Goal: Task Accomplishment & Management: Manage account settings

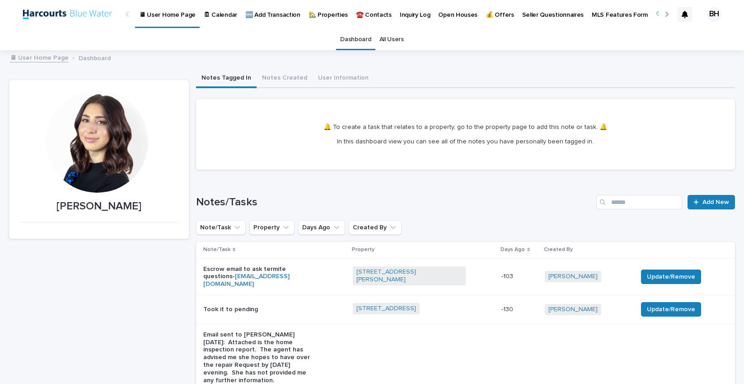
click at [329, 16] on p "🏡 Properties" at bounding box center [328, 9] width 39 height 19
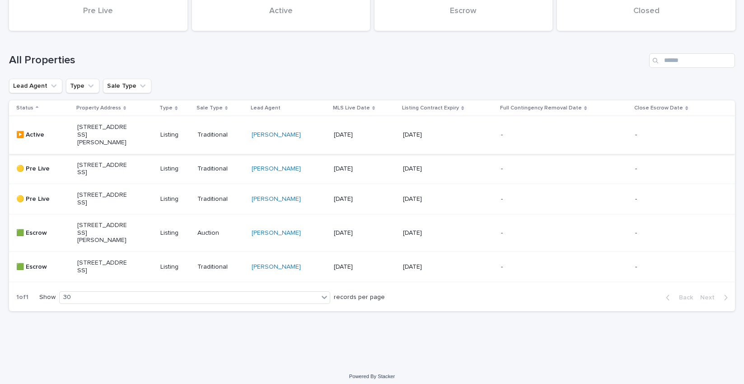
scroll to position [94, 0]
click at [127, 277] on div "[STREET_ADDRESS]" at bounding box center [115, 265] width 76 height 23
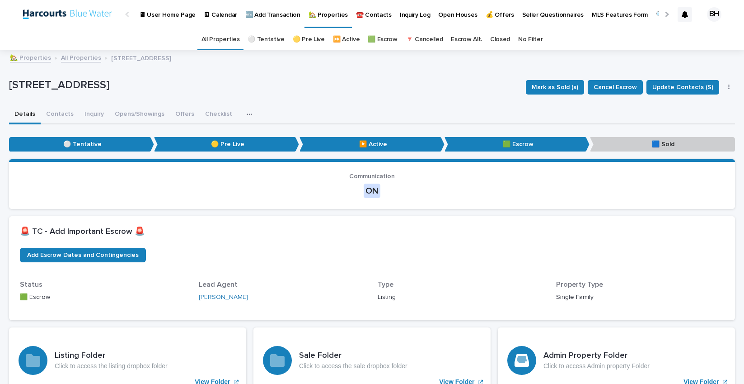
click at [140, 286] on p "Status" at bounding box center [104, 284] width 168 height 9
click at [92, 254] on span "Add Escrow Dates and Contingencies" at bounding box center [83, 254] width 112 height 13
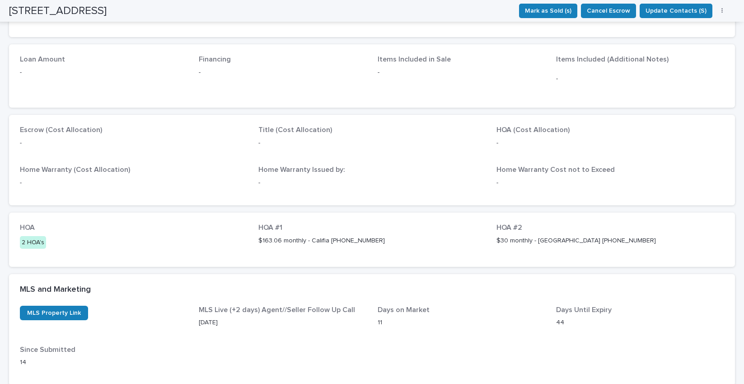
scroll to position [1156, 0]
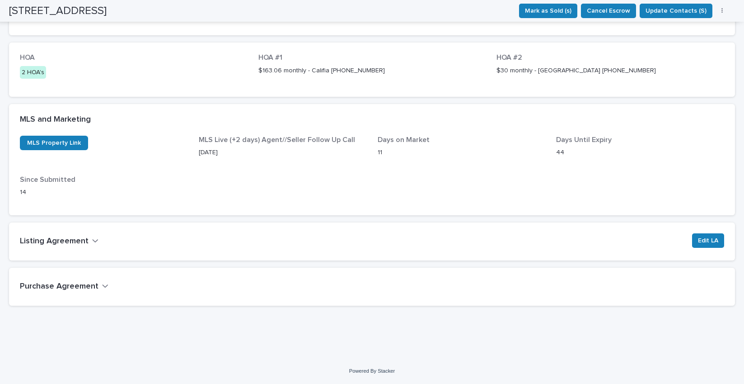
click at [87, 281] on h2 "Purchase Agreement" at bounding box center [59, 286] width 79 height 10
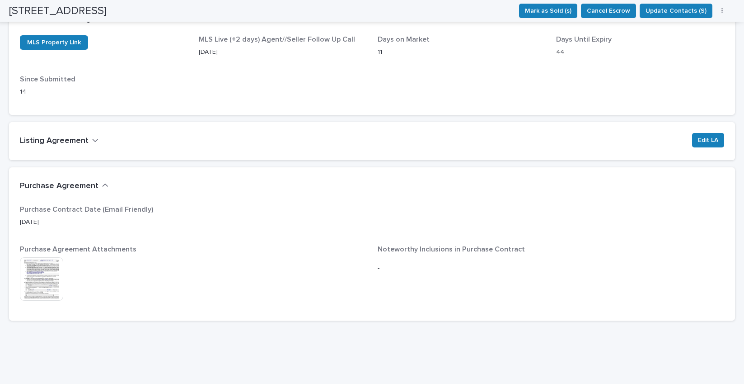
scroll to position [1271, 0]
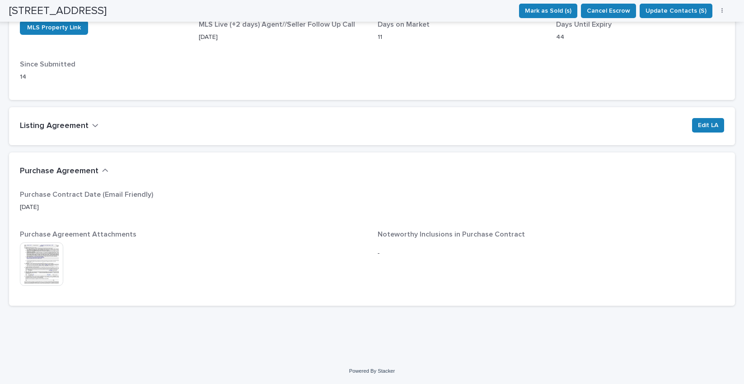
click at [50, 257] on img at bounding box center [41, 263] width 43 height 43
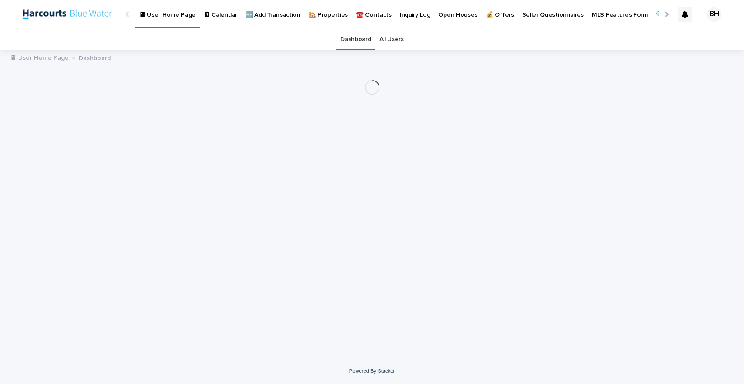
click at [326, 12] on p "🏡 Properties" at bounding box center [328, 9] width 39 height 19
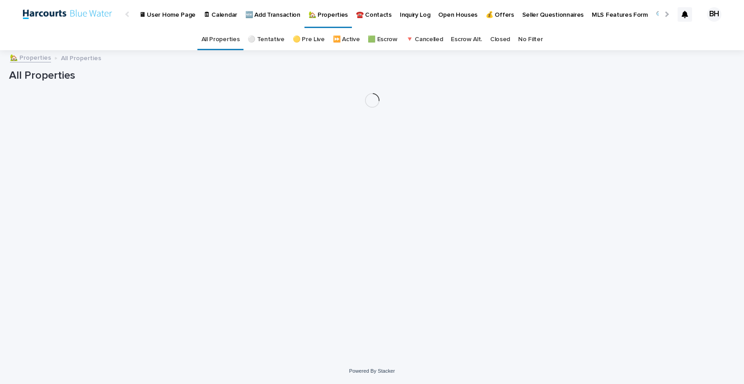
click at [268, 16] on p "🆕 Add Transaction" at bounding box center [272, 9] width 55 height 19
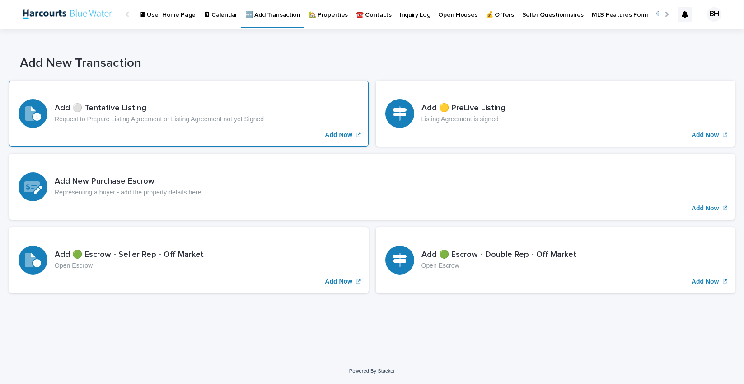
click at [202, 124] on div "Add ⚪️ Tentative Listing Request to Prepare Listing Agreement or Listing Agreem…" at bounding box center [189, 113] width 360 height 66
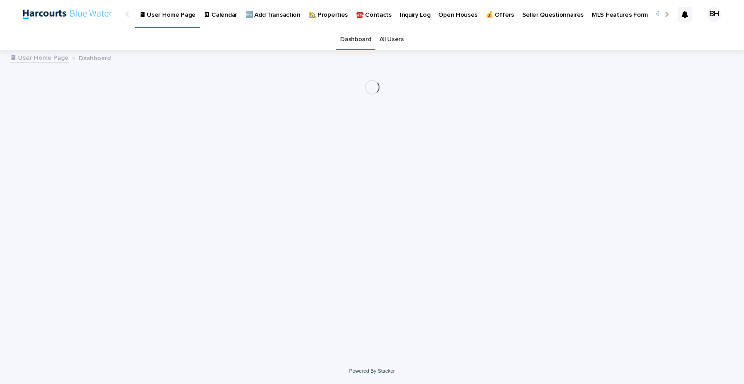
click at [326, 15] on p "🏡 Properties" at bounding box center [328, 9] width 39 height 19
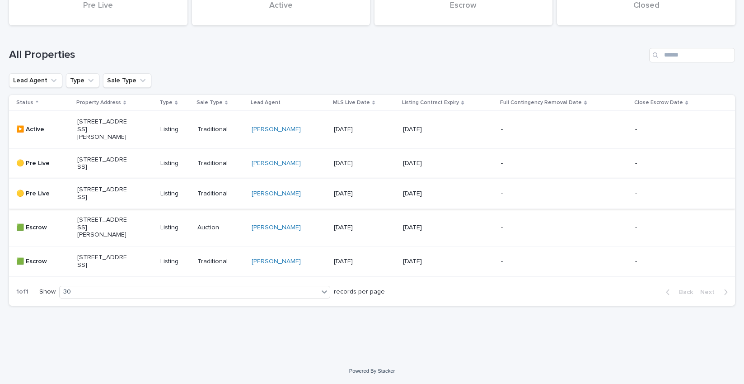
scroll to position [127, 0]
click at [89, 118] on p "803 E Silva St, Long Beach, CA 90807" at bounding box center [102, 129] width 50 height 23
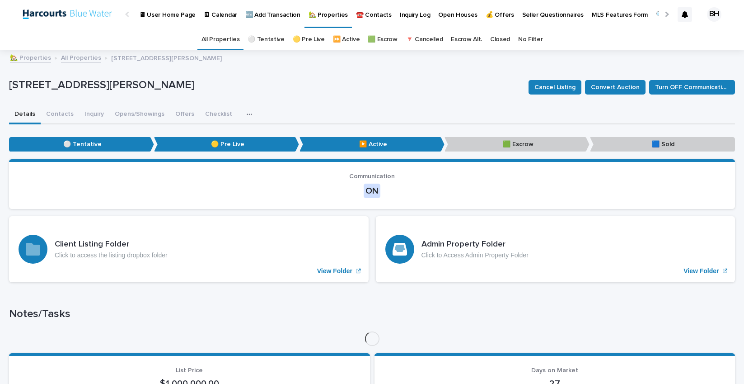
scroll to position [2, 0]
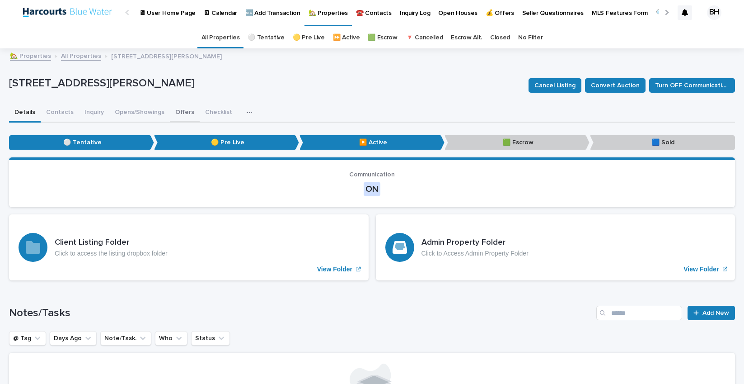
click at [182, 114] on button "Offers" at bounding box center [185, 112] width 30 height 19
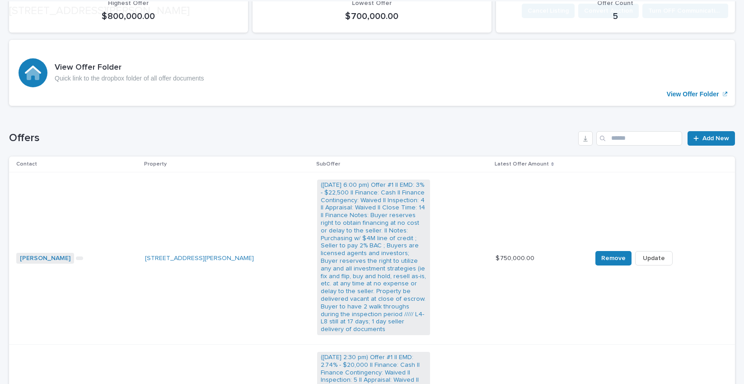
scroll to position [166, 0]
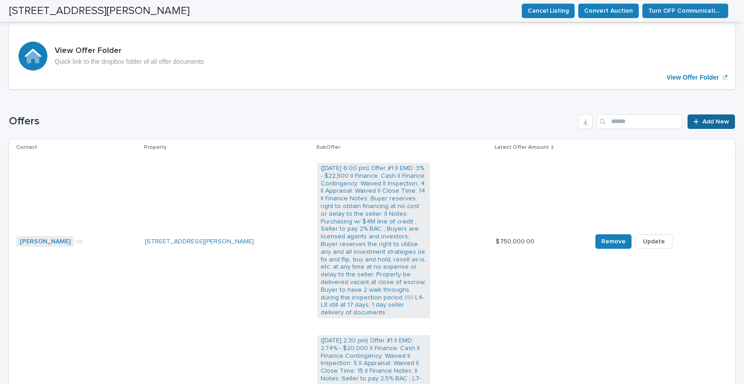
click at [707, 115] on span "Add New" at bounding box center [716, 121] width 27 height 13
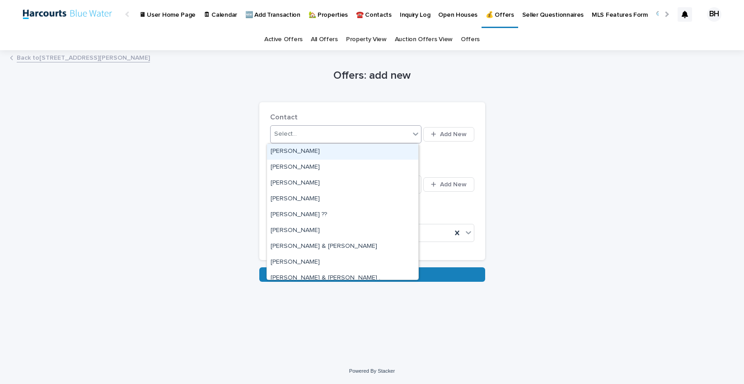
click at [314, 129] on div "Select..." at bounding box center [341, 134] width 140 height 15
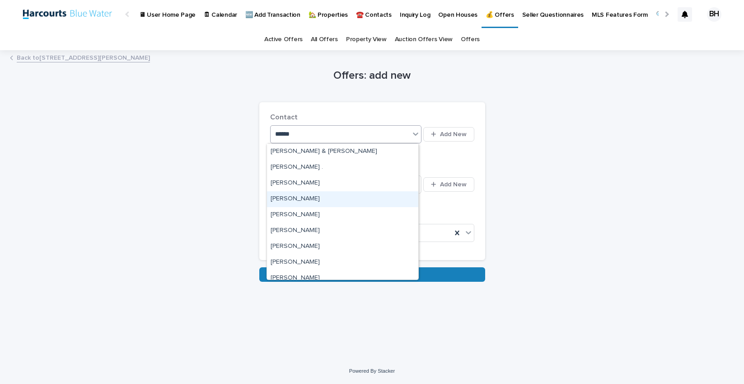
type input "*****"
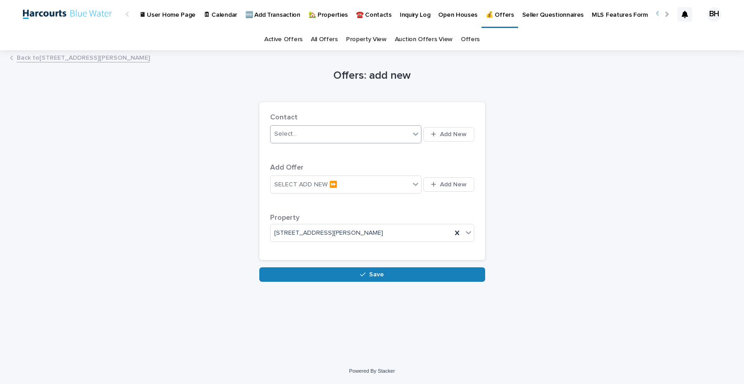
click at [321, 132] on div "Select..." at bounding box center [341, 134] width 140 height 15
type input "******"
click at [330, 153] on div "Miguel Rivera" at bounding box center [342, 152] width 151 height 16
click at [473, 185] on div "Contact option Miguel Rivera, selected. 0 results available. Select is focused …" at bounding box center [372, 181] width 226 height 158
click at [369, 183] on div "SELECT ADD NEW ⏩" at bounding box center [341, 184] width 140 height 11
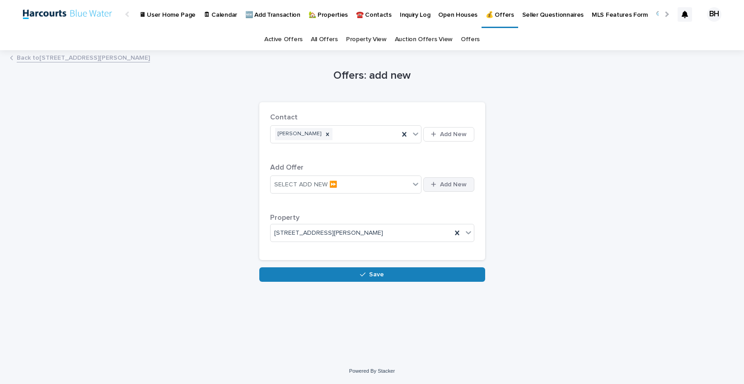
click at [431, 178] on button "Add New" at bounding box center [448, 184] width 51 height 14
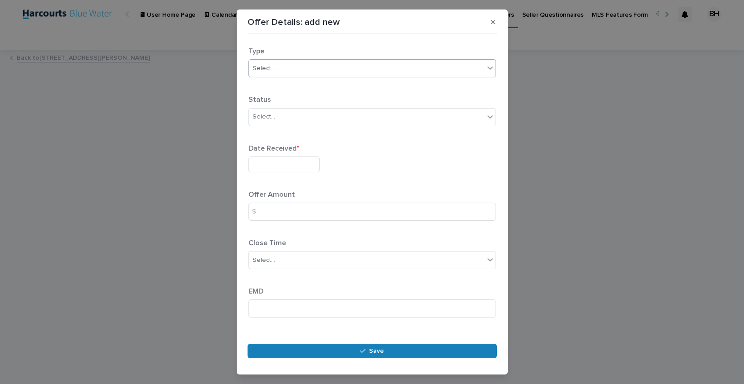
click at [326, 66] on div "Select..." at bounding box center [366, 68] width 235 height 15
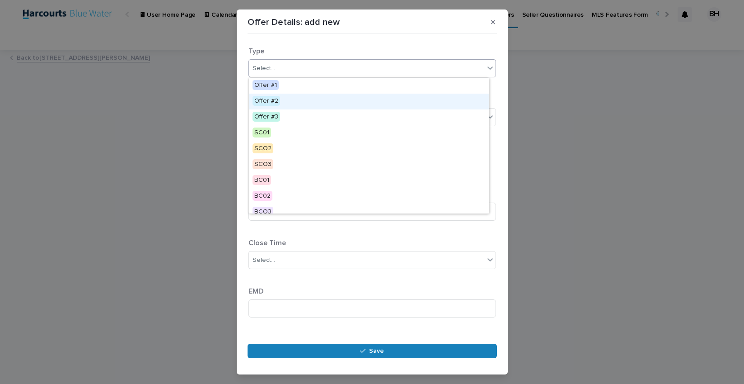
click at [303, 103] on div "Offer #2" at bounding box center [369, 102] width 240 height 16
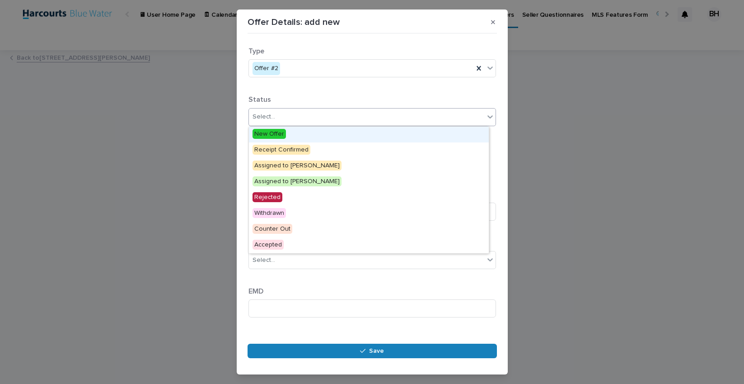
click at [313, 123] on div "Select..." at bounding box center [366, 116] width 235 height 15
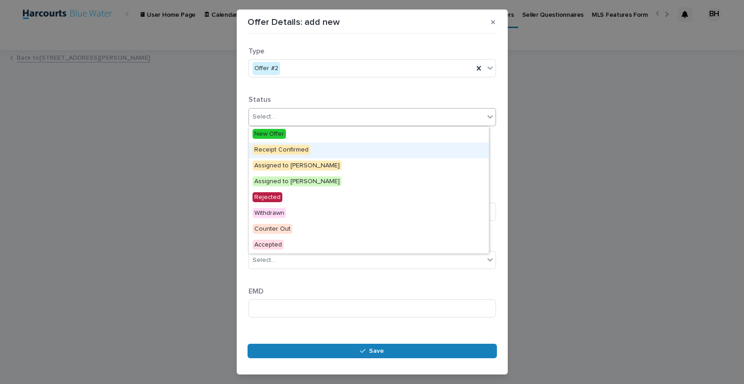
click at [309, 153] on div "Receipt Confirmed" at bounding box center [369, 150] width 240 height 16
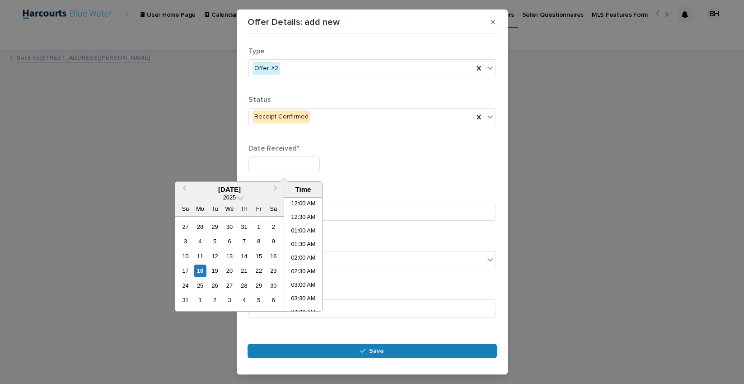
click at [280, 167] on input "text" at bounding box center [283, 164] width 71 height 16
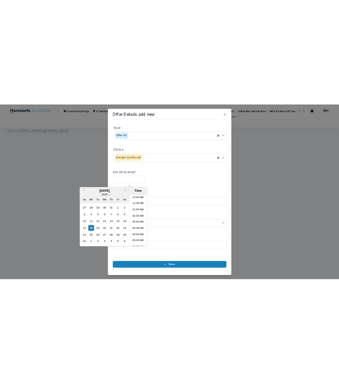
scroll to position [316, 0]
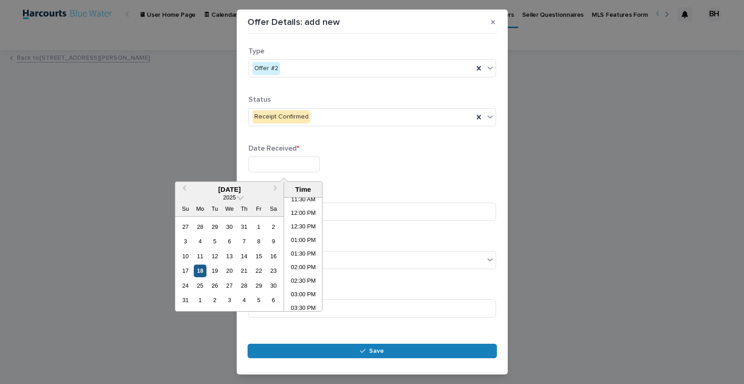
click at [201, 272] on div "18" at bounding box center [200, 270] width 12 height 12
click at [295, 221] on li "12:30 PM" at bounding box center [303, 227] width 38 height 14
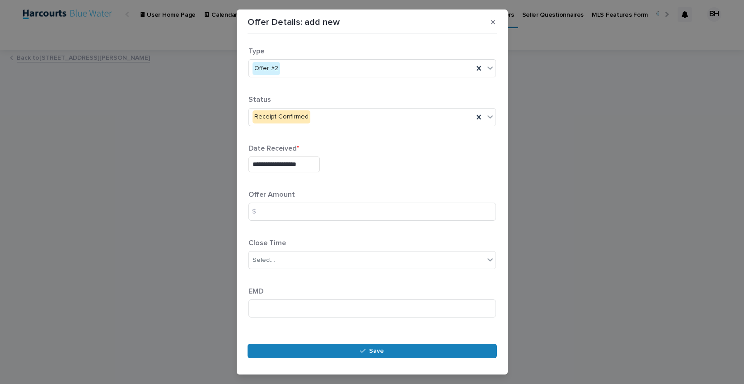
type input "**********"
click at [298, 195] on p "Offer Amount" at bounding box center [372, 194] width 248 height 9
drag, startPoint x: 297, startPoint y: 202, endPoint x: 300, endPoint y: 212, distance: 10.4
click at [297, 203] on input at bounding box center [372, 211] width 248 height 18
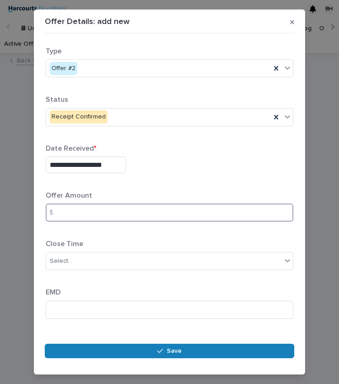
scroll to position [0, 36]
click at [102, 212] on input at bounding box center [170, 212] width 248 height 18
type input "******"
type input "**"
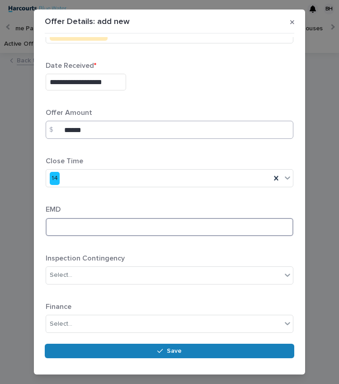
scroll to position [88, 0]
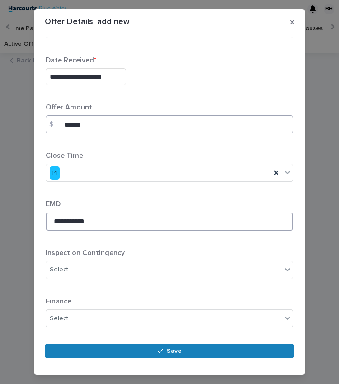
type input "**********"
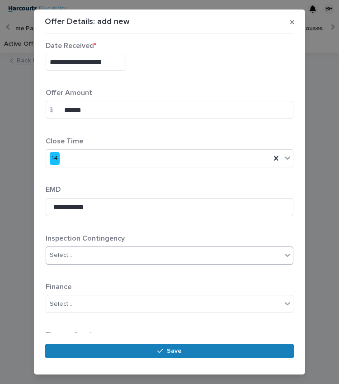
scroll to position [103, 0]
click at [87, 256] on div "Select..." at bounding box center [163, 254] width 235 height 15
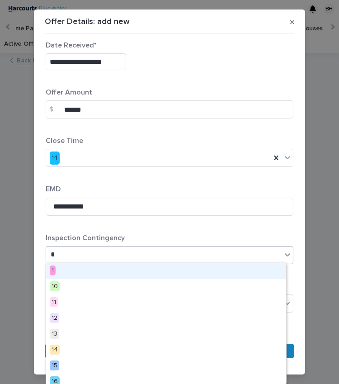
type input "**"
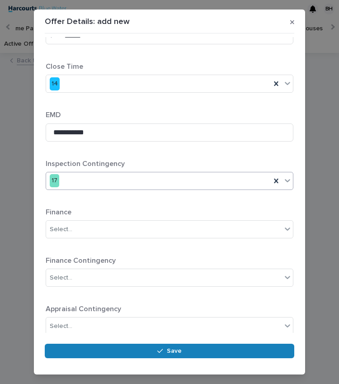
scroll to position [214, 0]
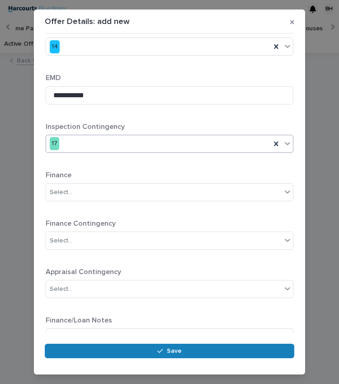
click at [96, 140] on div "17" at bounding box center [158, 143] width 225 height 15
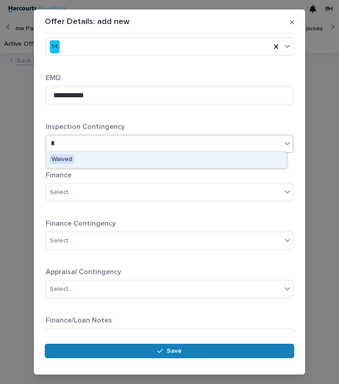
scroll to position [0, 0]
type input "**"
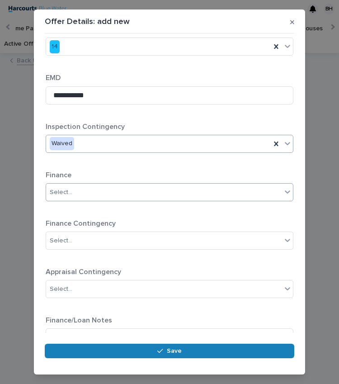
click at [88, 195] on div "Select..." at bounding box center [163, 192] width 235 height 15
type input "*"
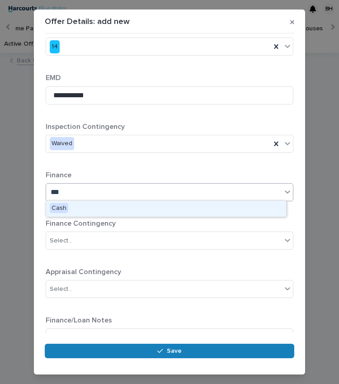
type input "****"
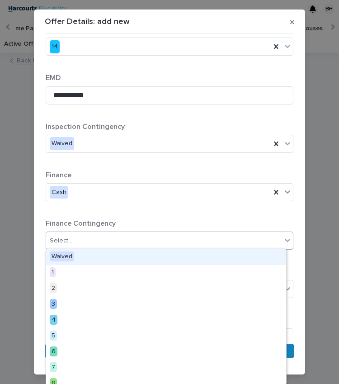
click at [97, 245] on div "Select..." at bounding box center [163, 240] width 235 height 15
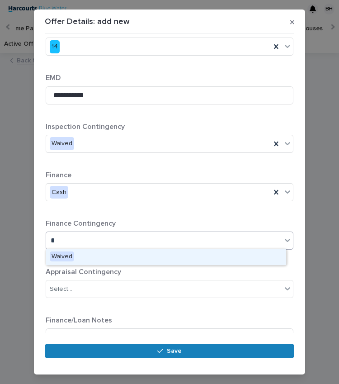
type input "**"
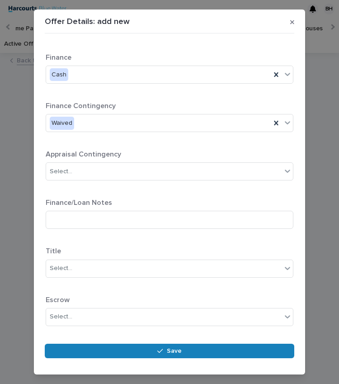
scroll to position [445, 0]
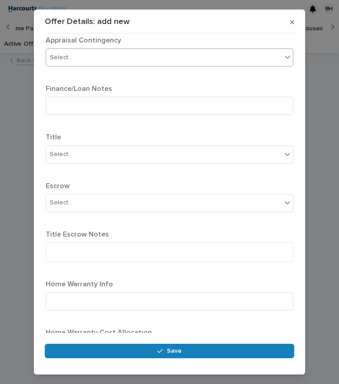
click at [107, 57] on div "Select..." at bounding box center [163, 57] width 235 height 15
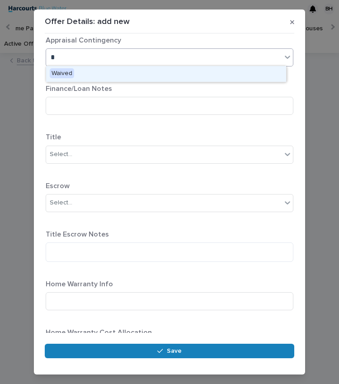
type input "**"
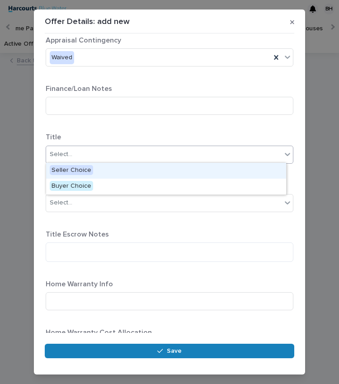
click at [68, 150] on div "Select..." at bounding box center [61, 154] width 23 height 9
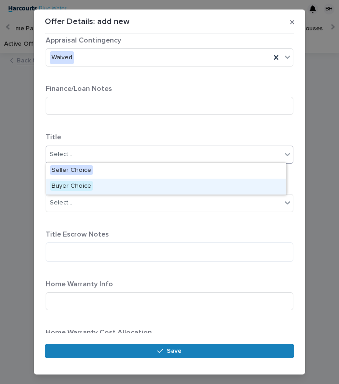
click at [68, 189] on span "Buyer Choice" at bounding box center [71, 186] width 43 height 10
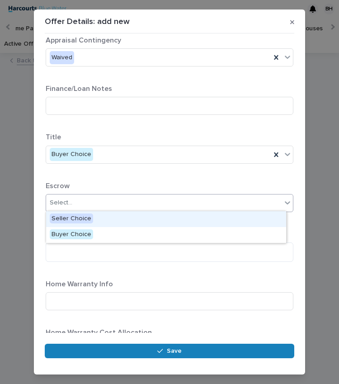
click at [73, 202] on input "text" at bounding box center [73, 202] width 1 height 9
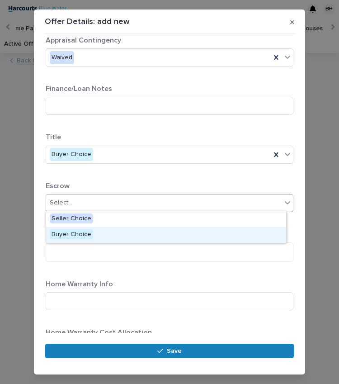
click at [78, 235] on span "Buyer Choice" at bounding box center [71, 234] width 43 height 10
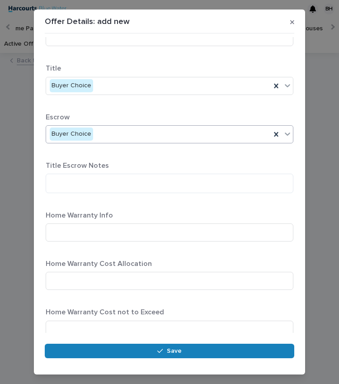
scroll to position [541, 0]
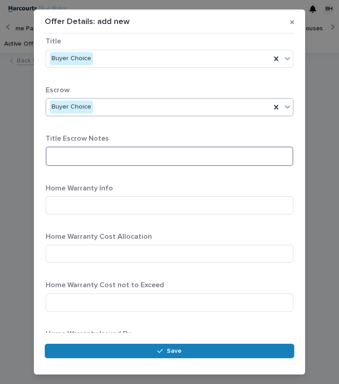
click at [102, 153] on textarea at bounding box center [170, 155] width 248 height 19
type textarea "*"
type textarea "**********"
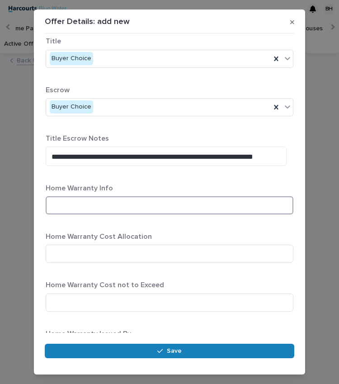
type input "*"
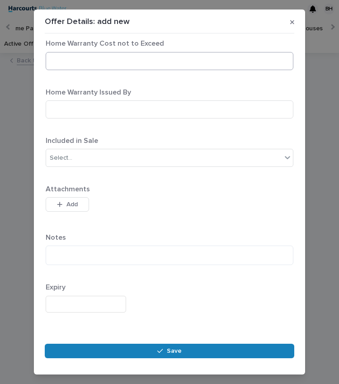
scroll to position [788, 0]
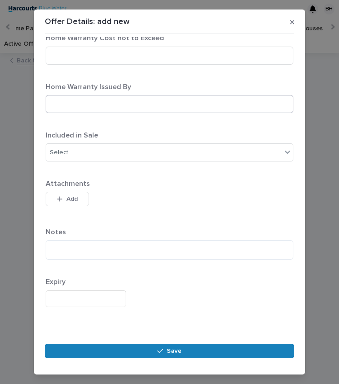
type input "******"
click at [117, 97] on input at bounding box center [170, 104] width 248 height 18
click at [127, 138] on p "Included in Sale" at bounding box center [170, 135] width 248 height 9
click at [124, 150] on div "Select..." at bounding box center [163, 152] width 235 height 15
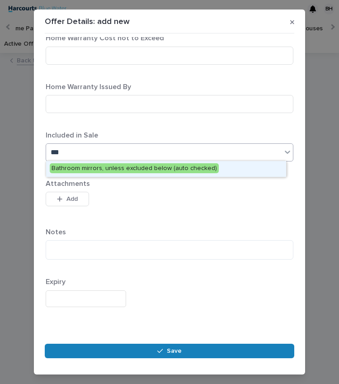
type input "****"
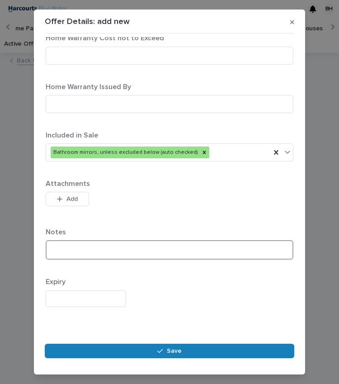
click at [118, 245] on textarea at bounding box center [170, 249] width 248 height 19
type textarea "**********"
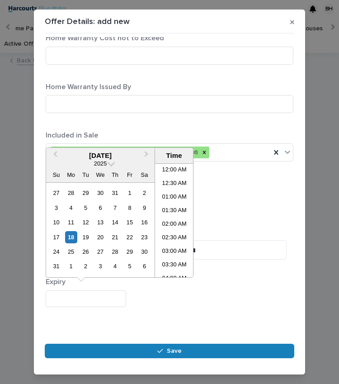
click at [82, 296] on input "text" at bounding box center [86, 298] width 80 height 17
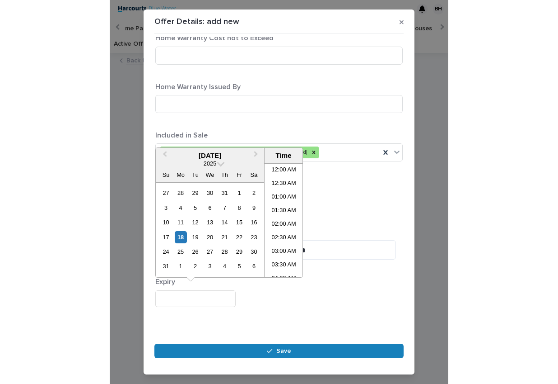
scroll to position [316, 0]
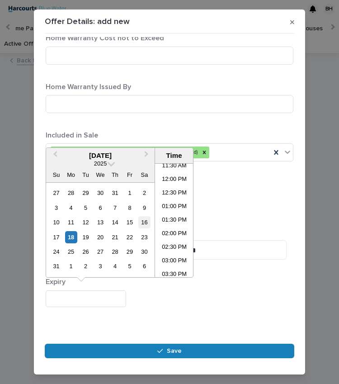
drag, startPoint x: 117, startPoint y: 236, endPoint x: 141, endPoint y: 217, distance: 30.5
click at [117, 235] on div "21" at bounding box center [115, 237] width 12 height 12
click at [170, 192] on li "12:30 PM" at bounding box center [174, 194] width 38 height 14
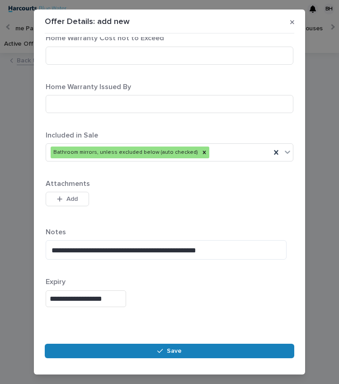
type input "**********"
drag, startPoint x: 337, startPoint y: 371, endPoint x: 336, endPoint y: 377, distance: 6.4
click at [336, 377] on div "**********" at bounding box center [169, 192] width 339 height 384
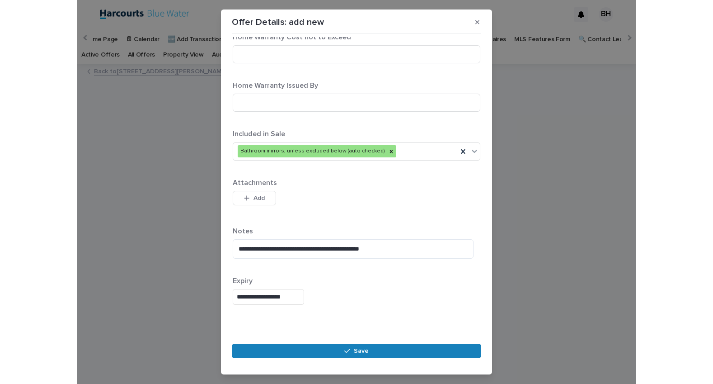
scroll to position [0, 0]
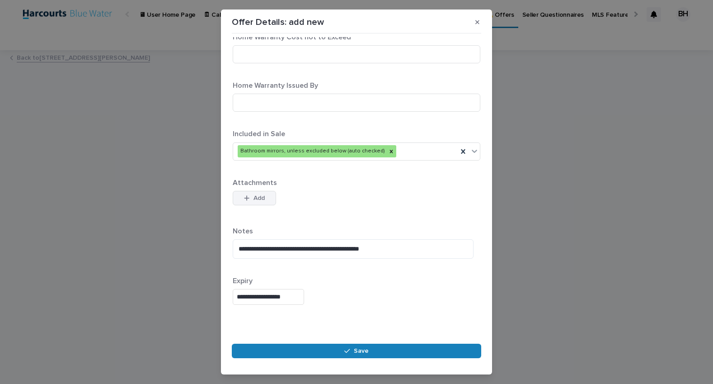
click at [253, 199] on button "Add" at bounding box center [254, 198] width 43 height 14
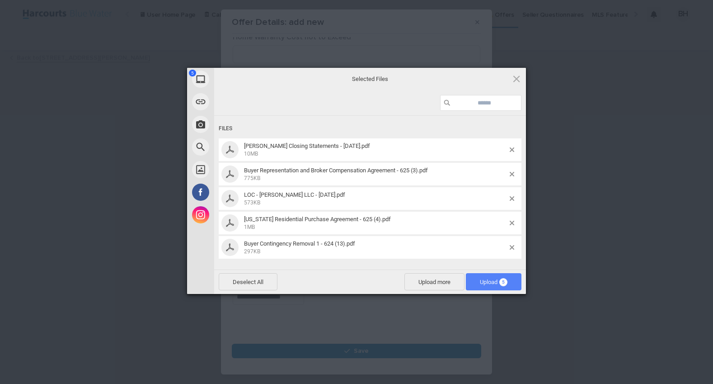
click at [500, 276] on span "Upload 5" at bounding box center [494, 281] width 56 height 17
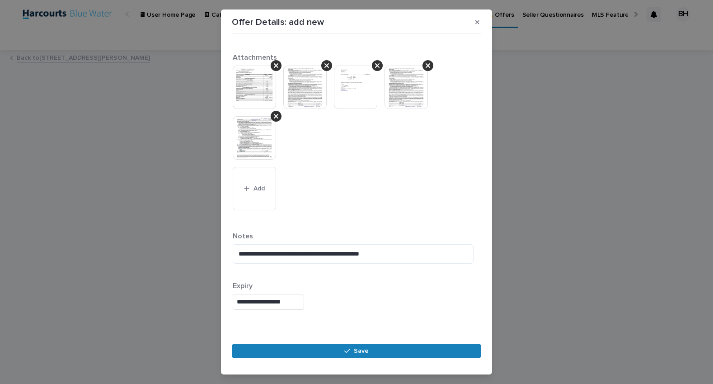
scroll to position [918, 0]
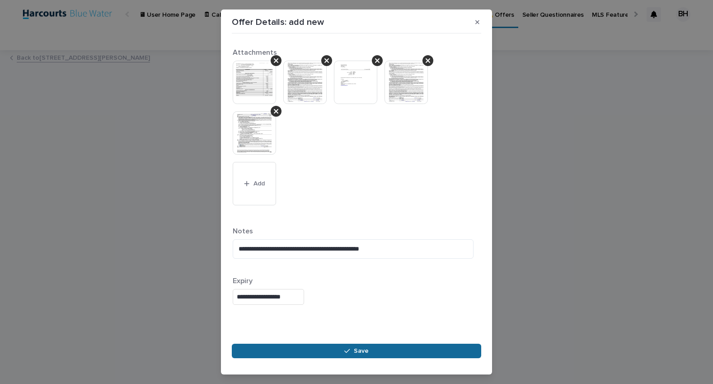
click at [358, 349] on span "Save" at bounding box center [361, 350] width 15 height 13
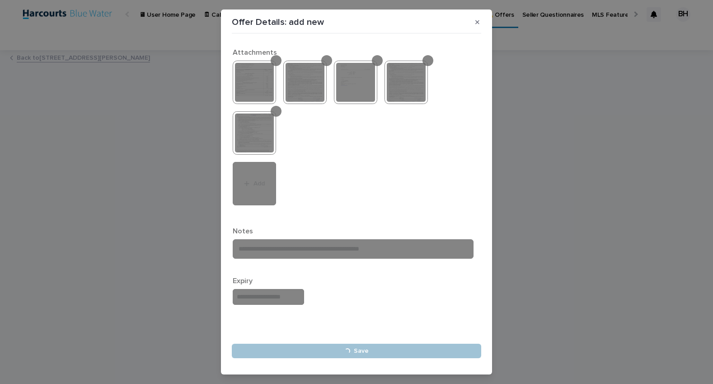
type input "**********"
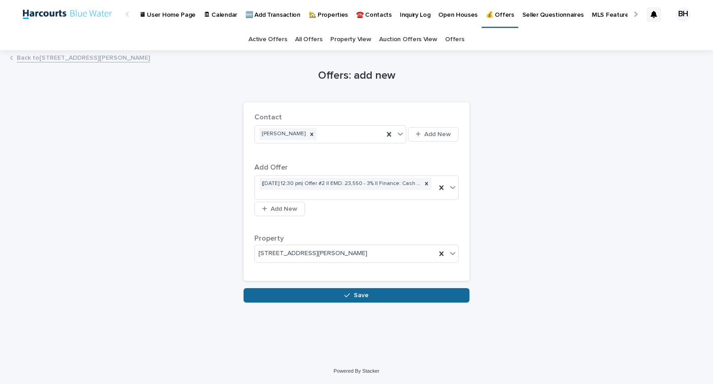
click at [350, 294] on div "button" at bounding box center [348, 295] width 9 height 6
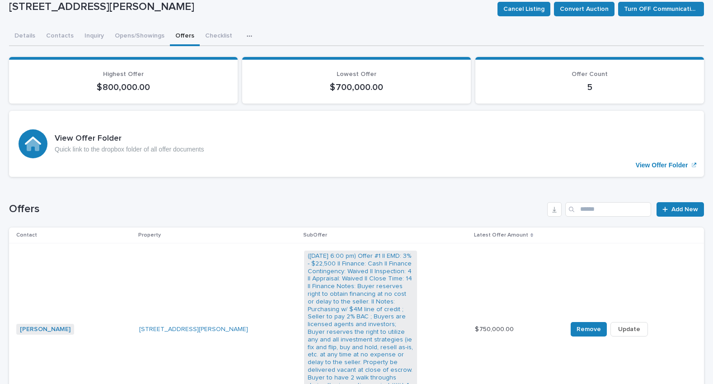
scroll to position [127, 0]
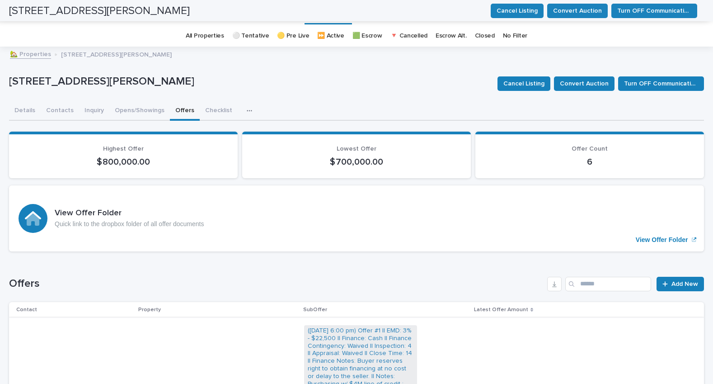
scroll to position [0, 0]
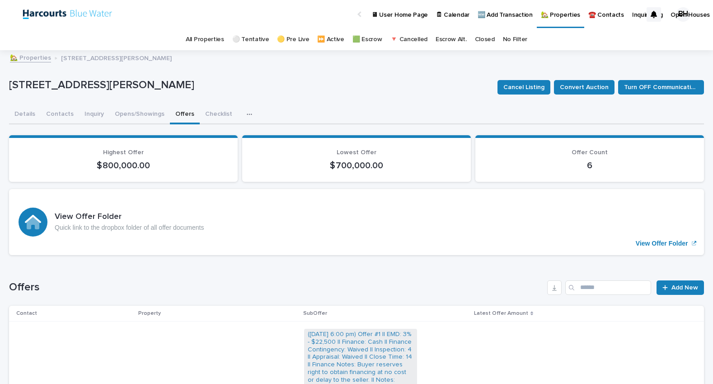
click at [24, 55] on link "🏡 Properties" at bounding box center [30, 57] width 41 height 10
